Goal: Find specific page/section: Find specific page/section

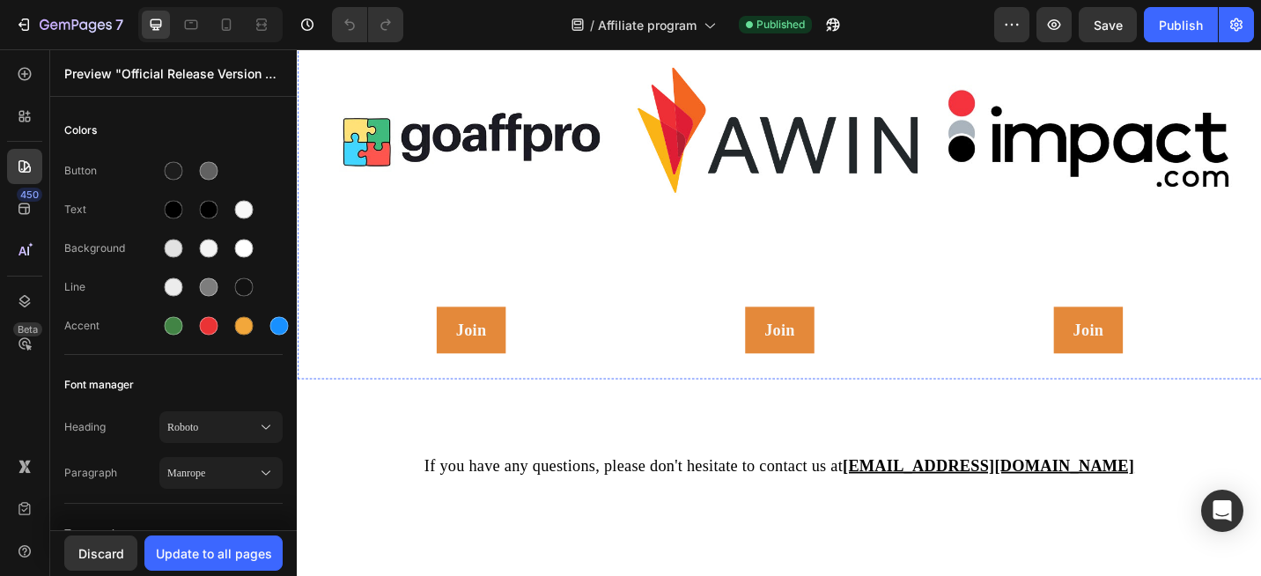
scroll to position [931, 0]
